Goal: Check status

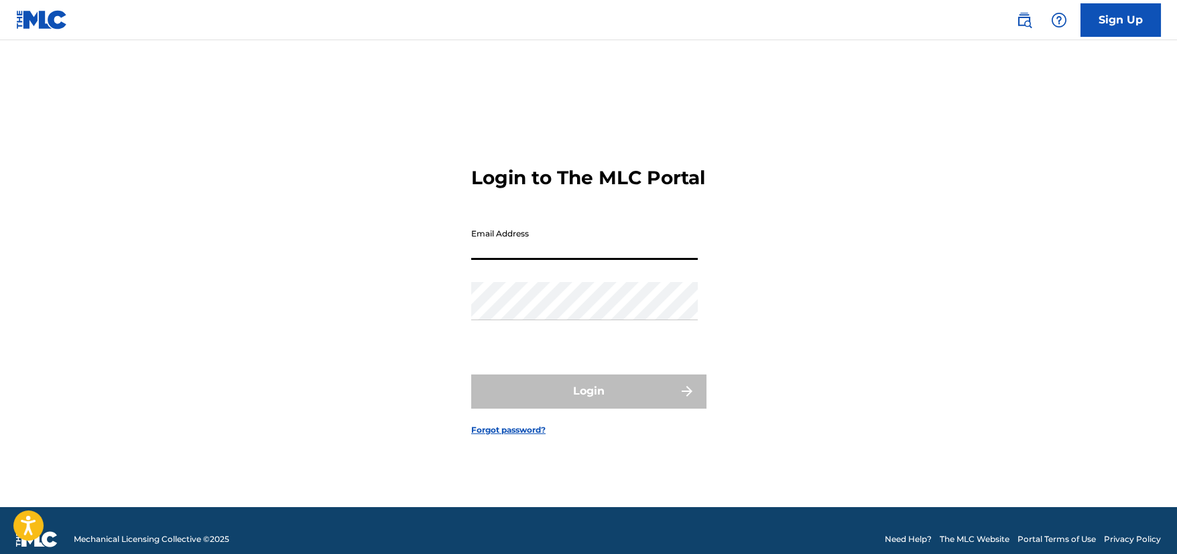
type input "b"
type input "[EMAIL_ADDRESS][DOMAIN_NAME]"
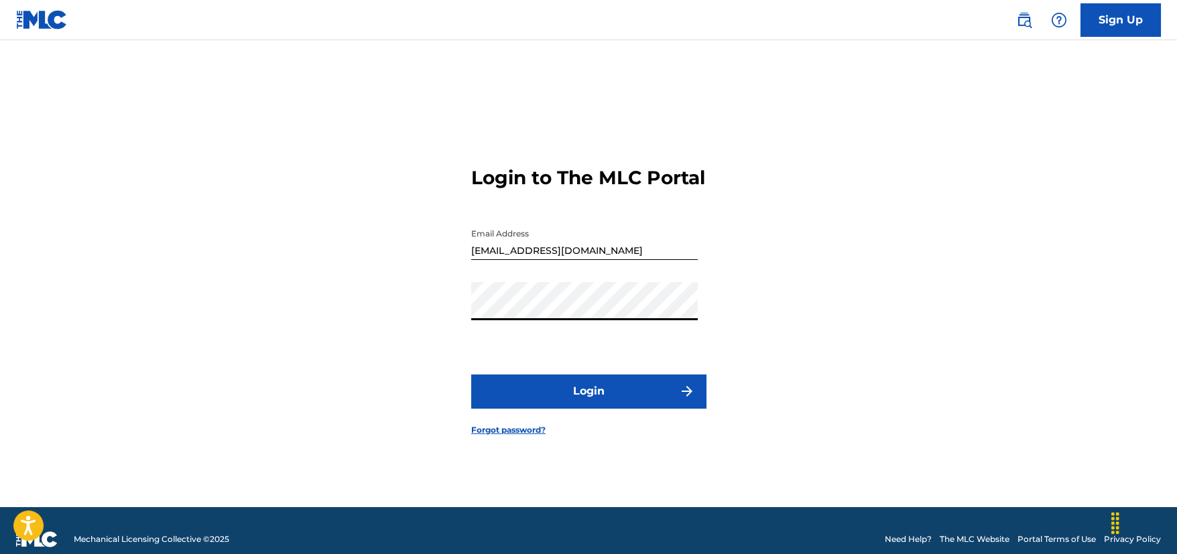
click at [667, 406] on button "Login" at bounding box center [588, 392] width 235 height 34
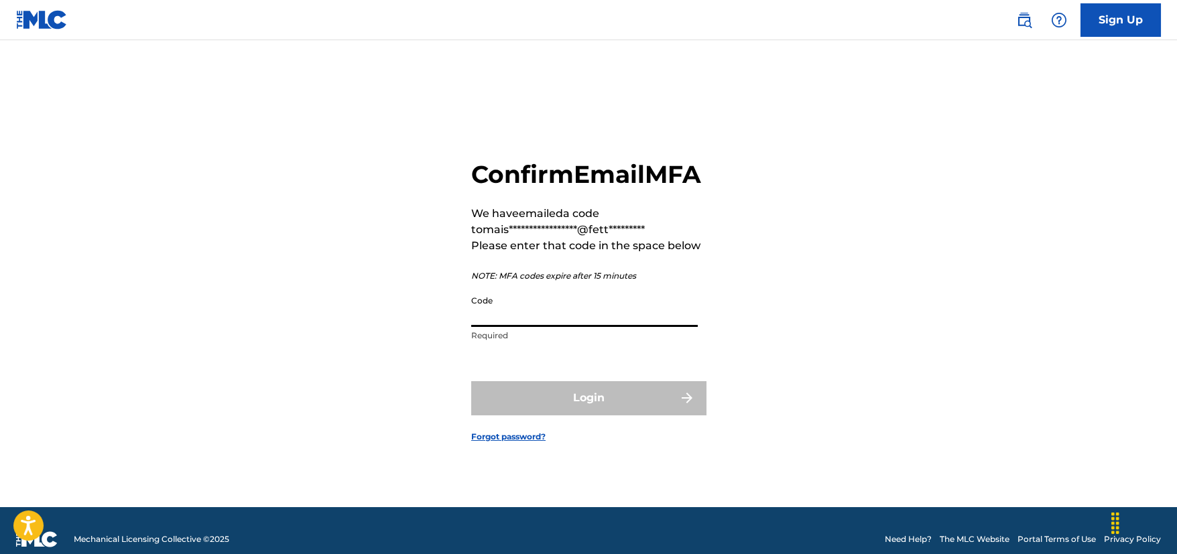
click at [600, 327] on input "Code" at bounding box center [584, 308] width 227 height 38
paste input "093108"
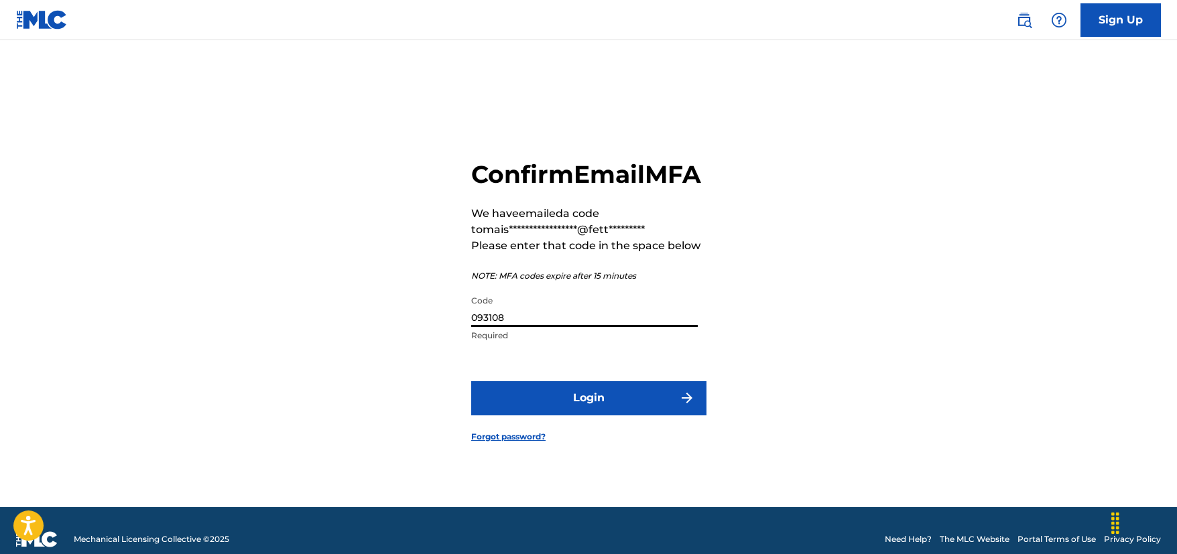
type input "093108"
click at [611, 404] on button "Login" at bounding box center [588, 398] width 235 height 34
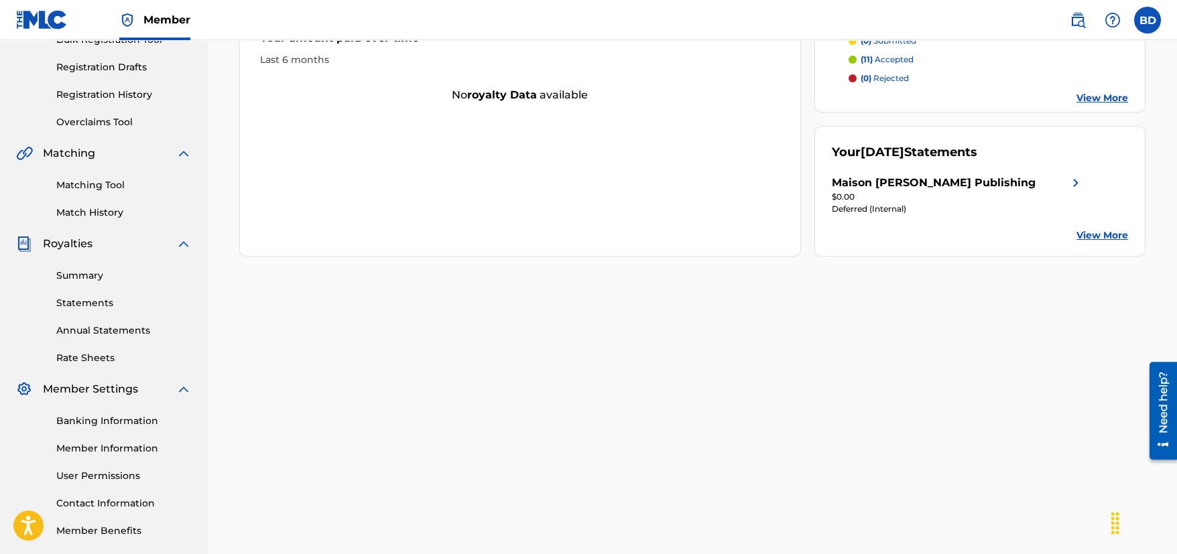
scroll to position [201, 0]
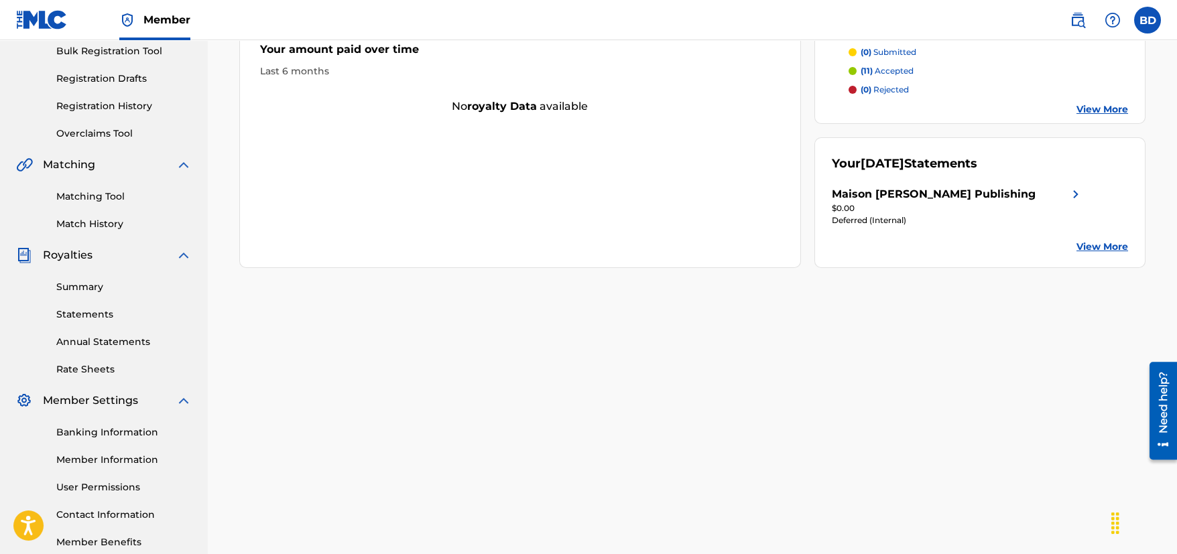
click at [71, 286] on link "Summary" at bounding box center [123, 287] width 135 height 14
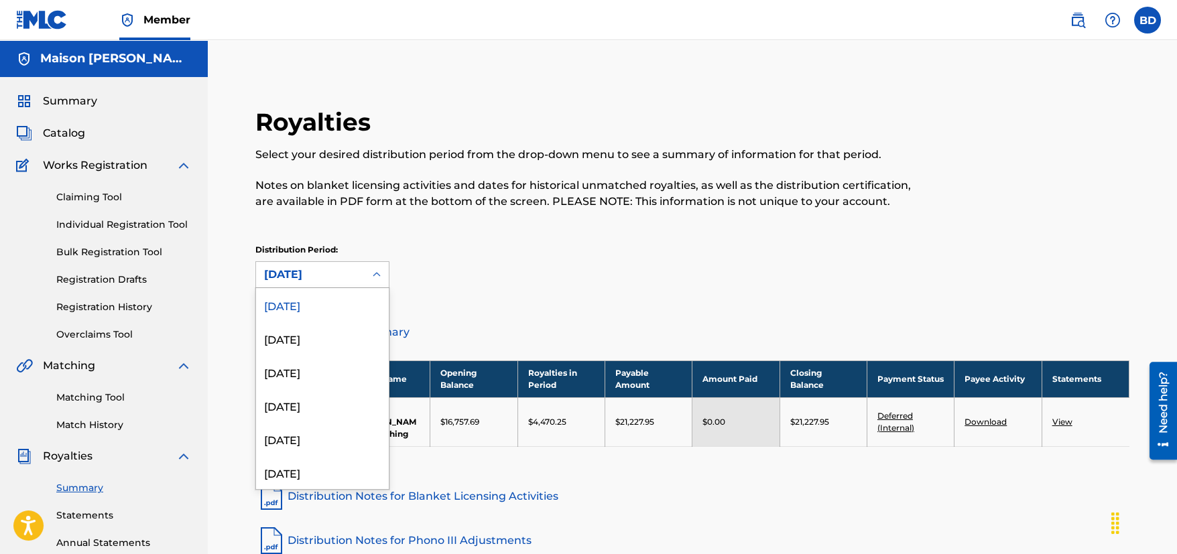
click at [363, 278] on div "[DATE]" at bounding box center [310, 274] width 109 height 25
click at [320, 336] on div "[DATE]" at bounding box center [322, 339] width 133 height 34
click at [375, 268] on icon at bounding box center [376, 274] width 13 height 13
click at [292, 371] on div "[DATE]" at bounding box center [322, 372] width 133 height 34
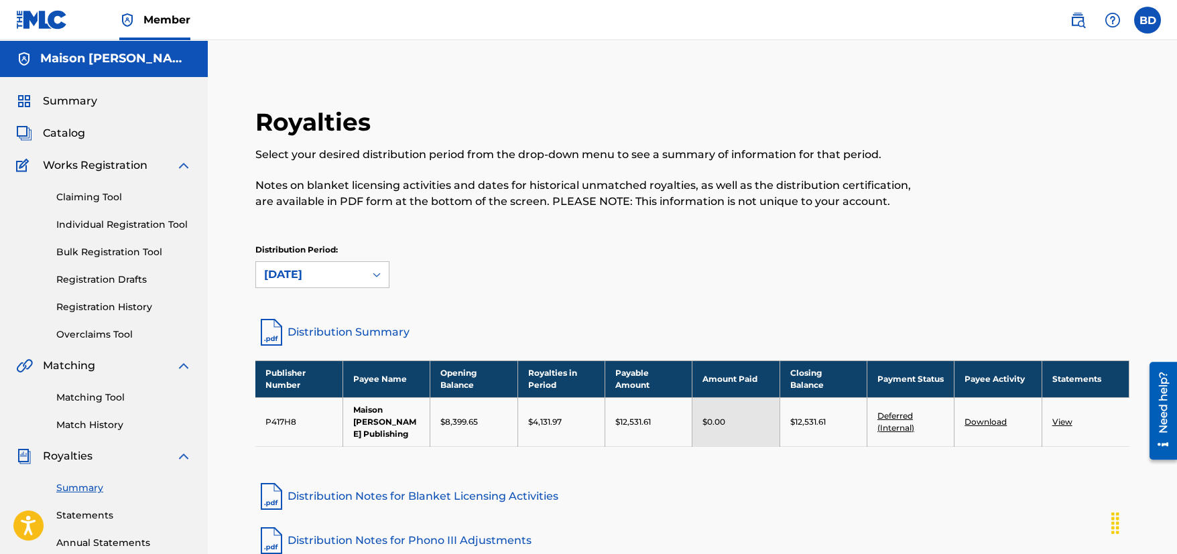
click at [327, 275] on div "[DATE]" at bounding box center [310, 275] width 93 height 16
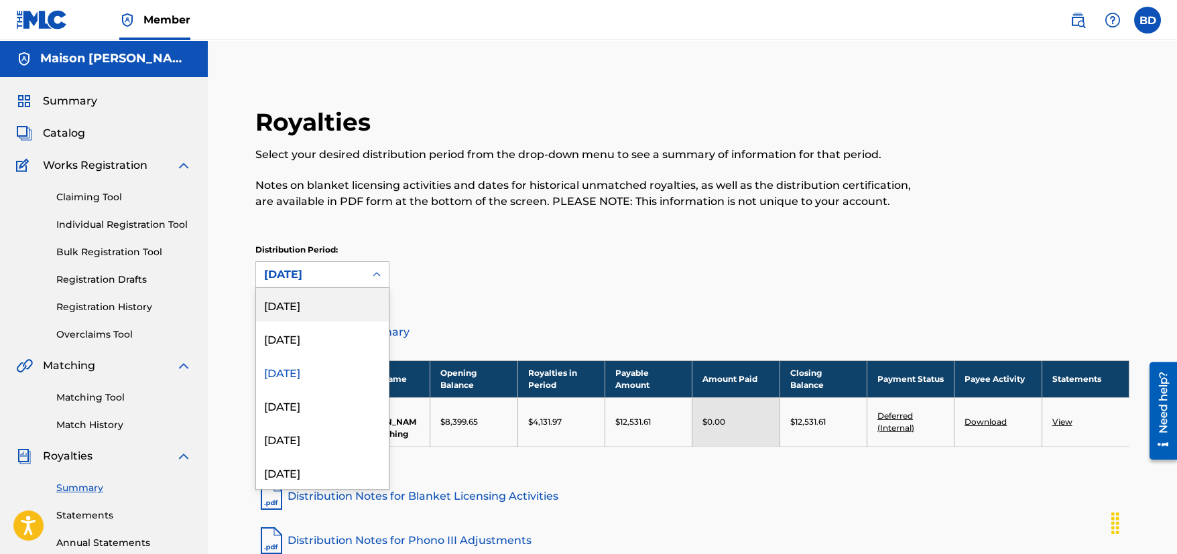
click at [306, 307] on div "[DATE]" at bounding box center [322, 305] width 133 height 34
